Goal: Transaction & Acquisition: Book appointment/travel/reservation

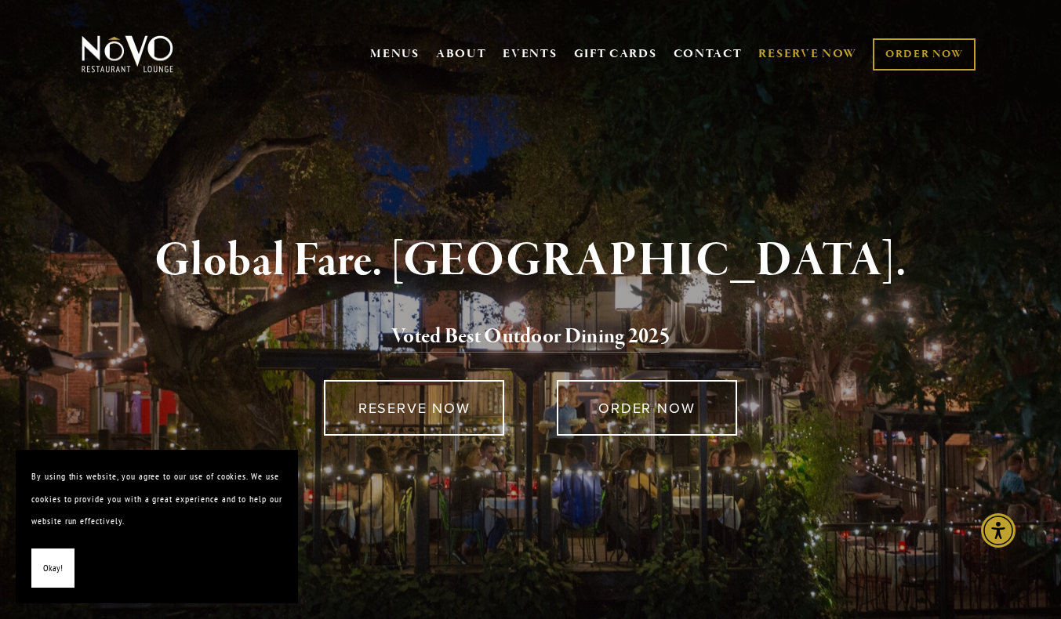
click at [804, 50] on link "RESERVE NOW" at bounding box center [807, 54] width 99 height 30
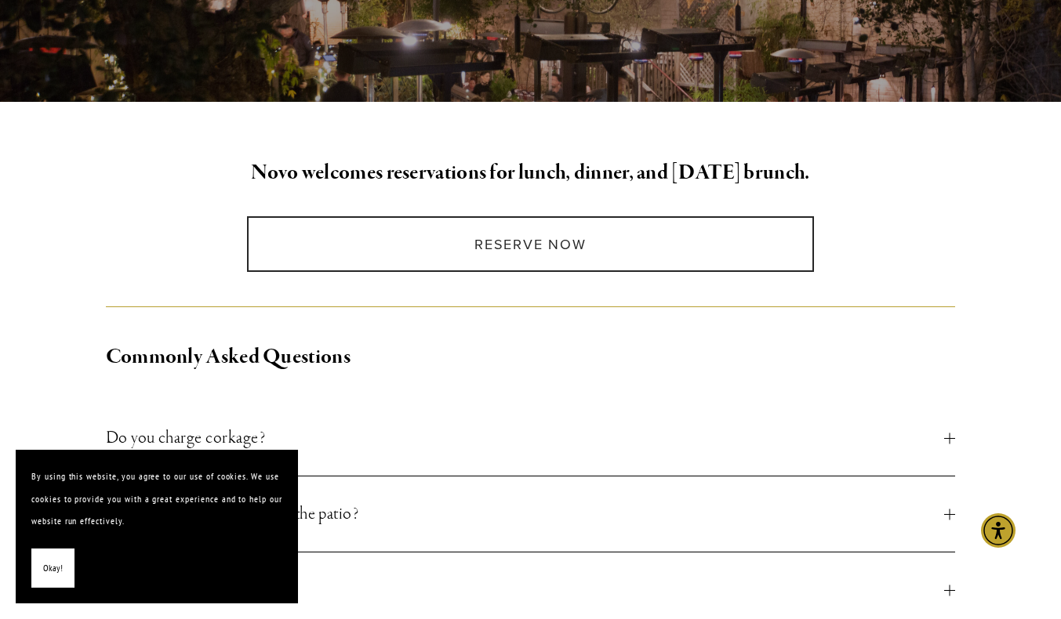
scroll to position [314, 0]
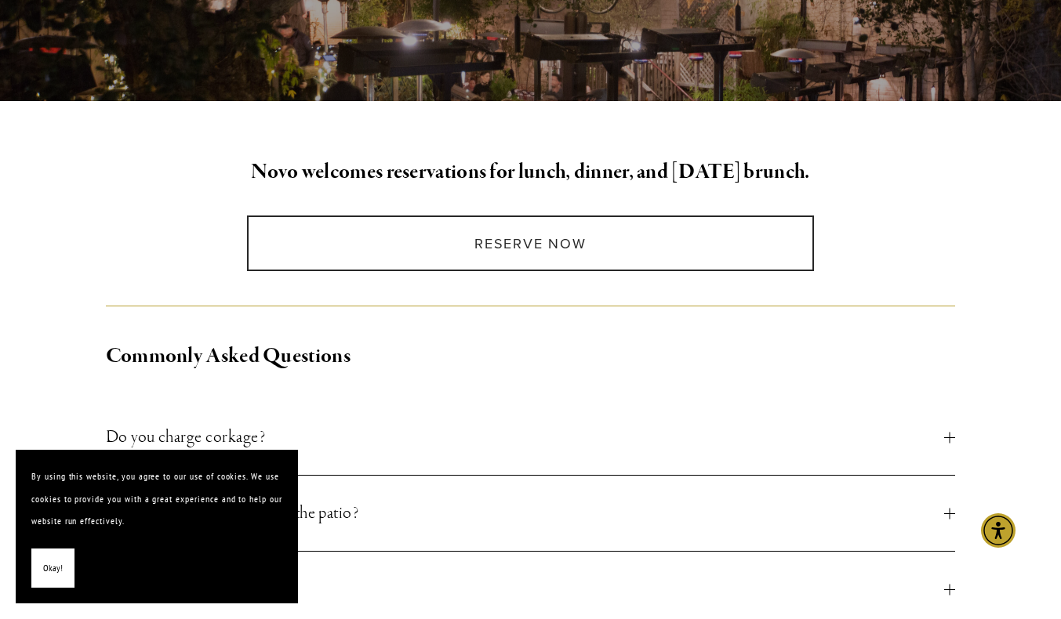
drag, startPoint x: 46, startPoint y: 556, endPoint x: 68, endPoint y: 546, distance: 23.9
click at [46, 555] on button "Okay!" at bounding box center [52, 569] width 43 height 40
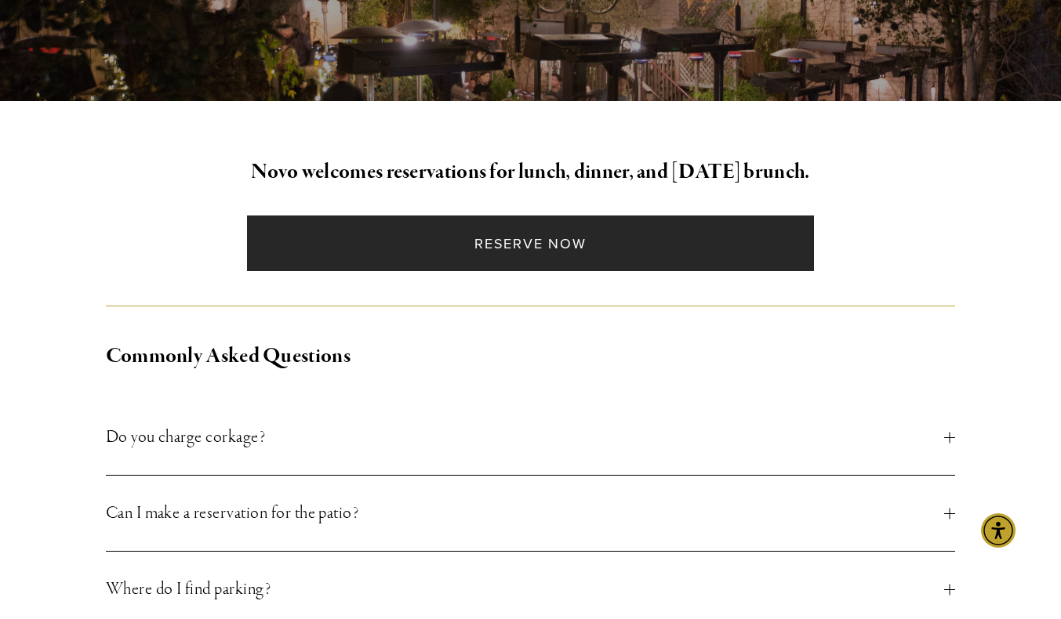
click at [525, 244] on link "Reserve Now" at bounding box center [530, 244] width 566 height 56
